Goal: Task Accomplishment & Management: Complete application form

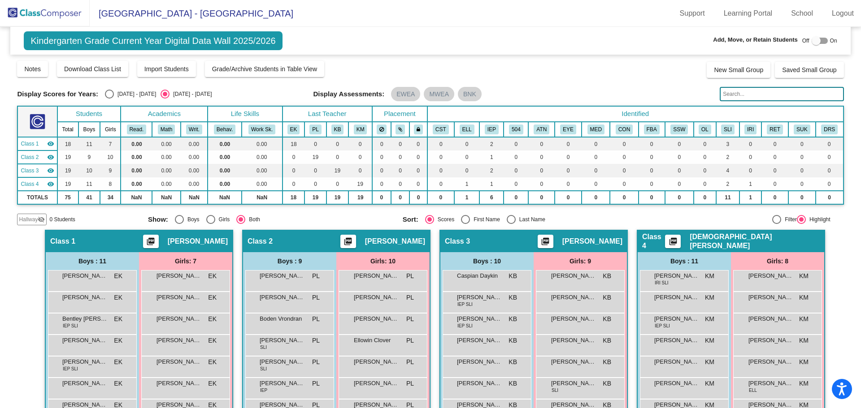
click at [49, 14] on img at bounding box center [45, 13] width 90 height 26
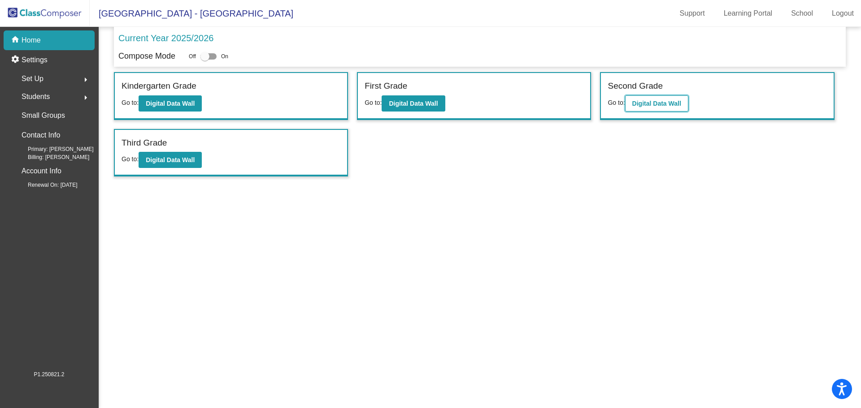
click at [649, 99] on button "Digital Data Wall" at bounding box center [656, 104] width 63 height 16
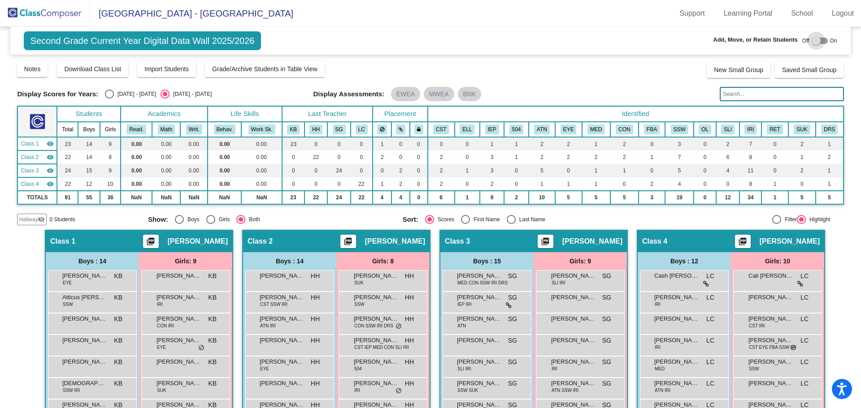
click at [821, 39] on div at bounding box center [820, 41] width 16 height 6
checkbox input "true"
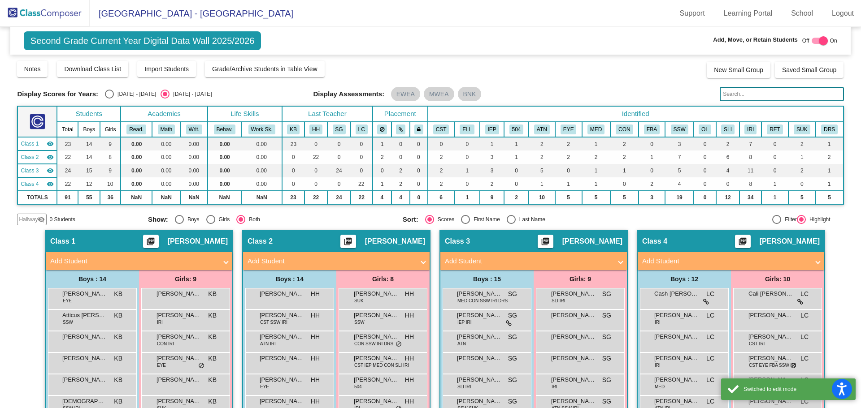
click at [734, 107] on th "Identified" at bounding box center [636, 114] width 416 height 16
click at [739, 94] on input "text" at bounding box center [782, 94] width 124 height 14
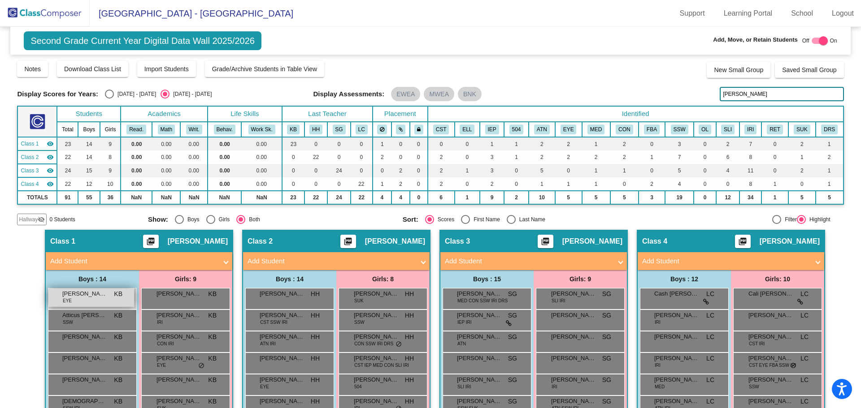
type input "[PERSON_NAME]"
click at [85, 298] on span "[PERSON_NAME]" at bounding box center [84, 294] width 45 height 9
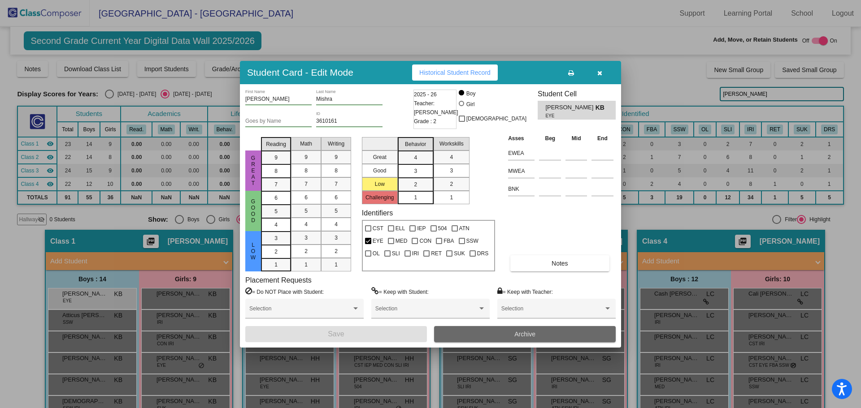
click at [501, 329] on button "Archive" at bounding box center [525, 334] width 182 height 16
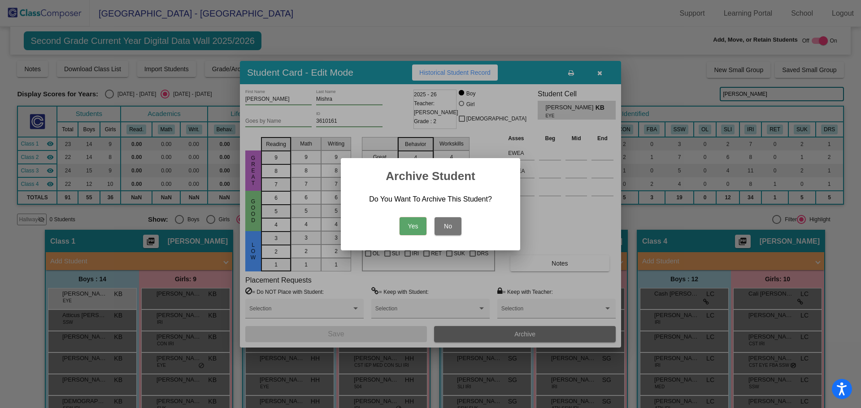
click at [418, 227] on button "Yes" at bounding box center [413, 226] width 27 height 18
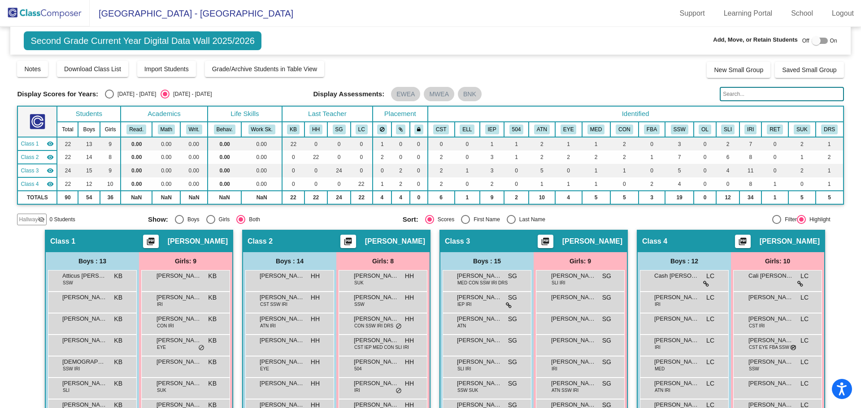
click at [39, 12] on img at bounding box center [45, 13] width 90 height 26
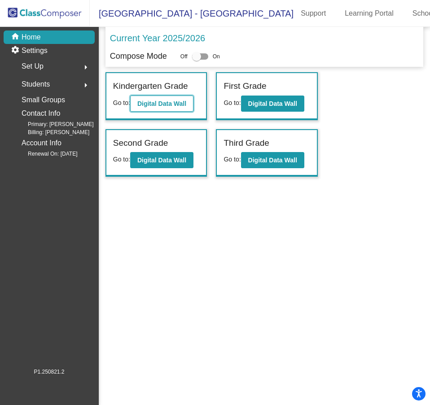
click at [159, 101] on b "Digital Data Wall" at bounding box center [161, 103] width 49 height 7
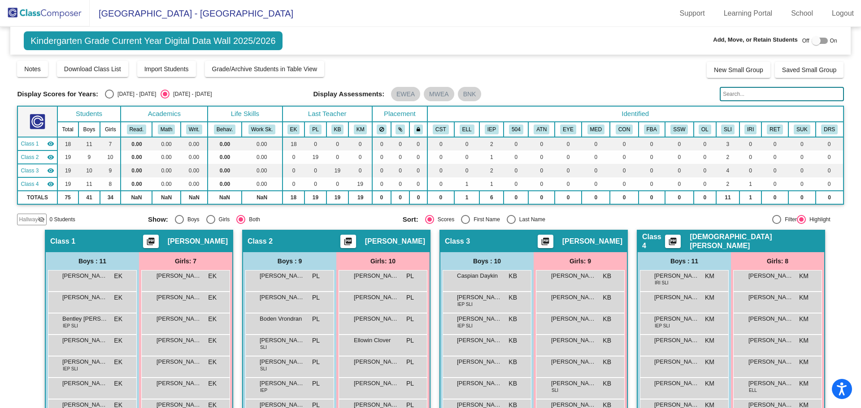
click at [821, 43] on div at bounding box center [820, 41] width 16 height 6
checkbox input "true"
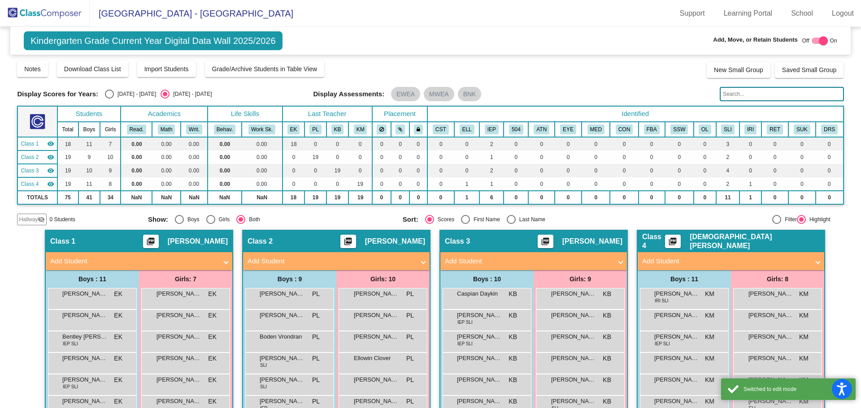
click at [209, 263] on mat-panel-title "Add Student" at bounding box center [133, 261] width 167 height 10
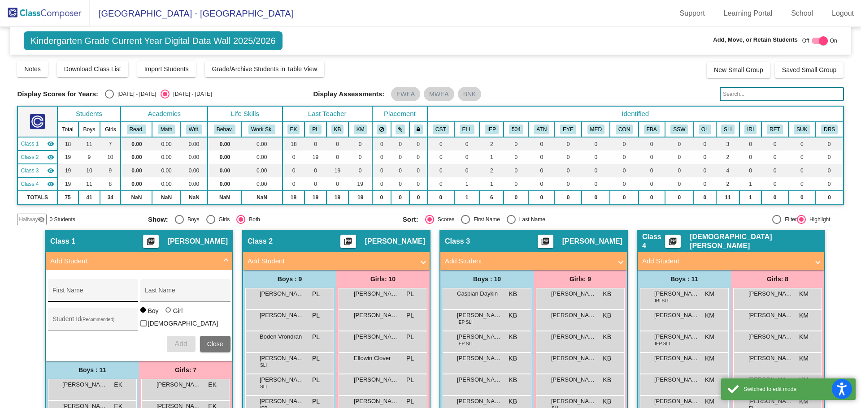
click at [102, 295] on input "First Name" at bounding box center [92, 294] width 81 height 7
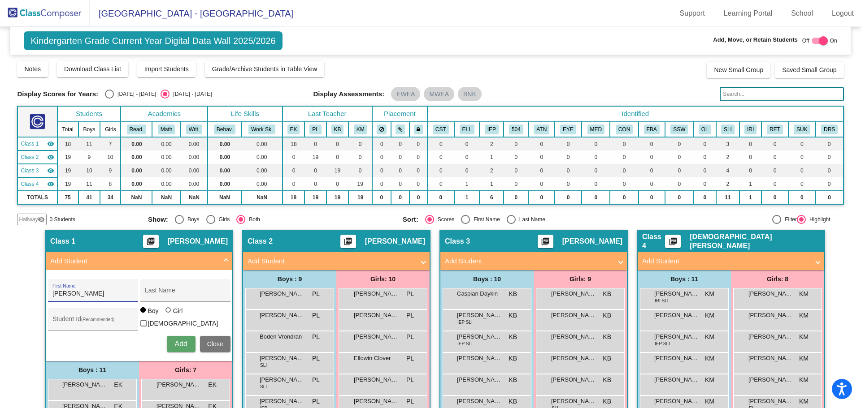
type input "Bradley"
type input "Dungey"
type input "3810047"
click at [182, 337] on button "Add" at bounding box center [181, 344] width 29 height 16
